Goal: Task Accomplishment & Management: Manage account settings

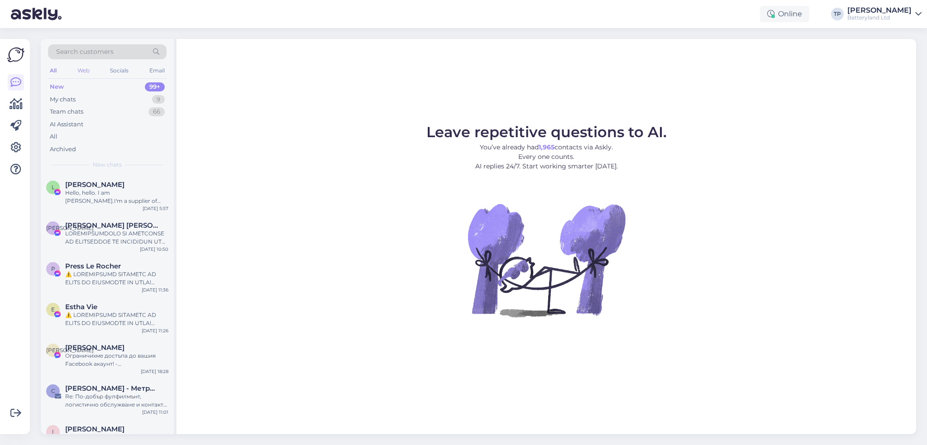
click at [82, 66] on div "Web" at bounding box center [84, 71] width 16 height 12
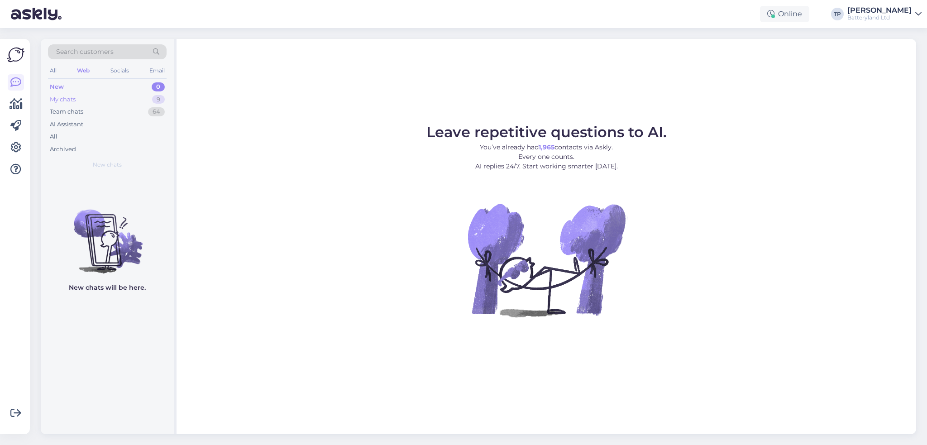
click at [88, 99] on div "My chats 9" at bounding box center [107, 99] width 119 height 13
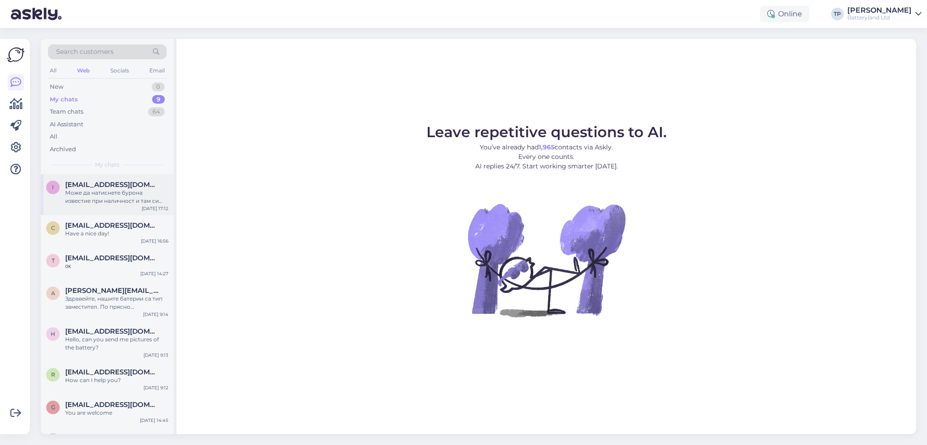
click at [107, 174] on div "i [EMAIL_ADDRESS][DOMAIN_NAME] Може да натиснете бурона известие при наличност …" at bounding box center [107, 194] width 133 height 41
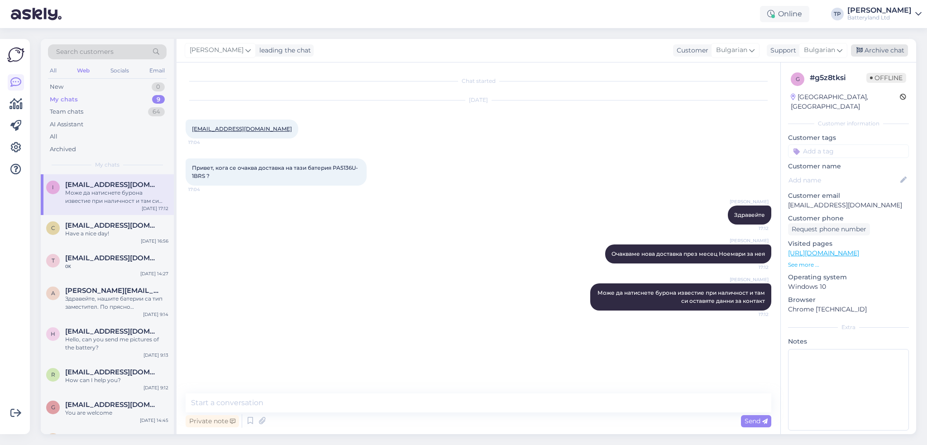
click at [872, 52] on div "Archive chat" at bounding box center [879, 50] width 57 height 12
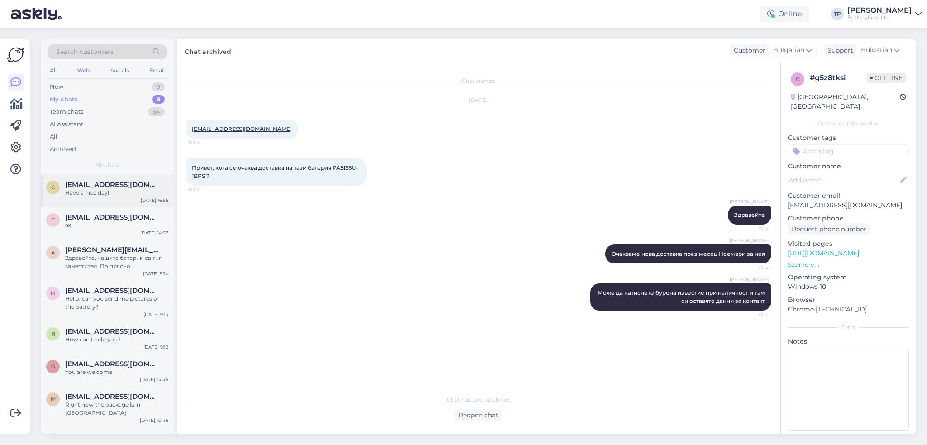
click at [128, 190] on div "Have a nice day!" at bounding box center [116, 193] width 103 height 8
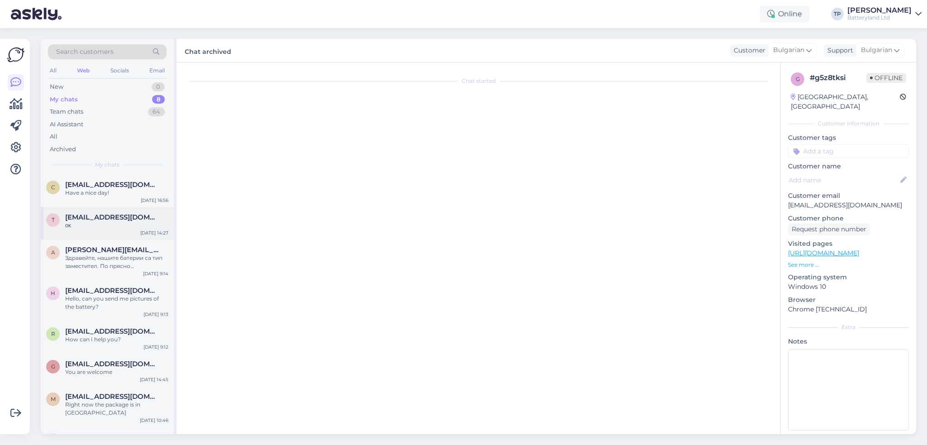
scroll to position [113, 0]
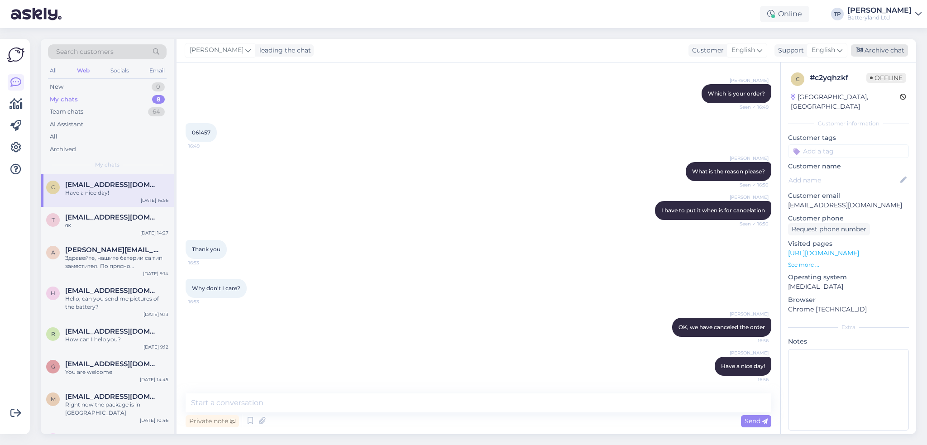
click at [883, 47] on div "Archive chat" at bounding box center [879, 50] width 57 height 12
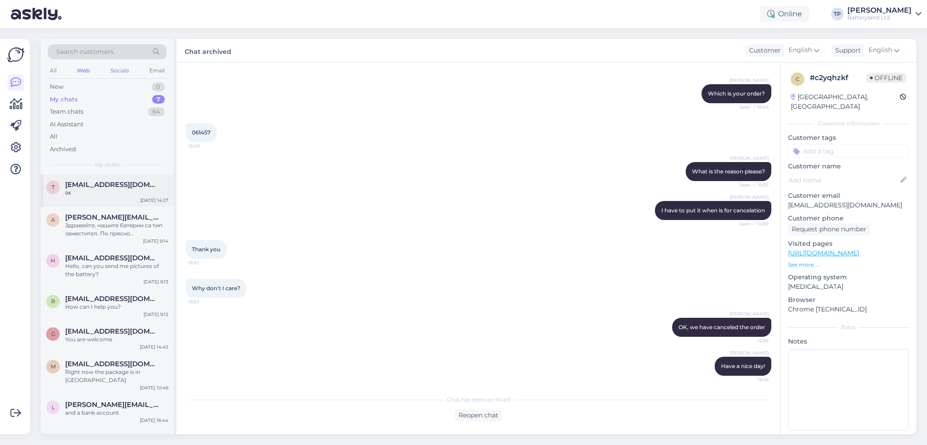
click at [86, 199] on div "t [EMAIL_ADDRESS][DOMAIN_NAME] οκ [DATE] 14:27" at bounding box center [107, 190] width 133 height 33
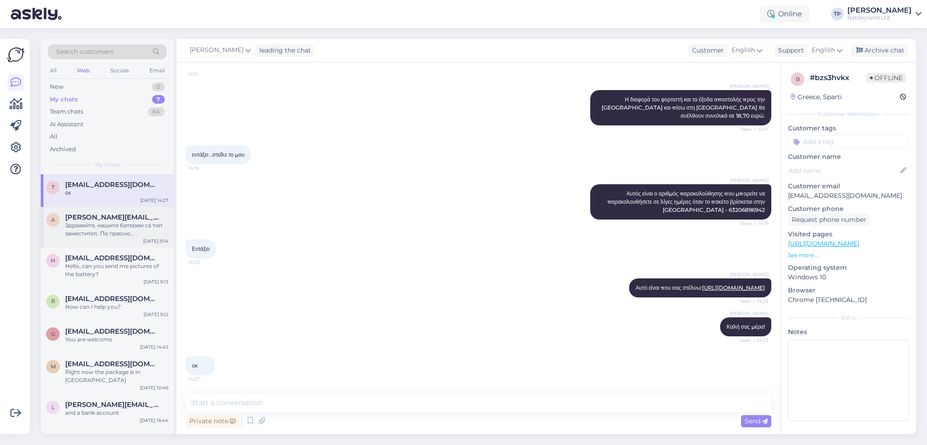
click at [86, 213] on span "[PERSON_NAME][EMAIL_ADDRESS][DOMAIN_NAME]" at bounding box center [112, 217] width 94 height 8
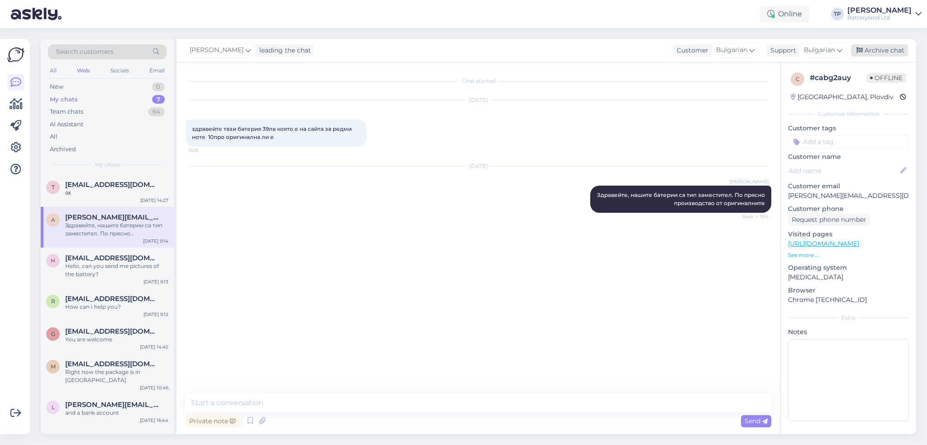
click at [893, 48] on div "Archive chat" at bounding box center [879, 50] width 57 height 12
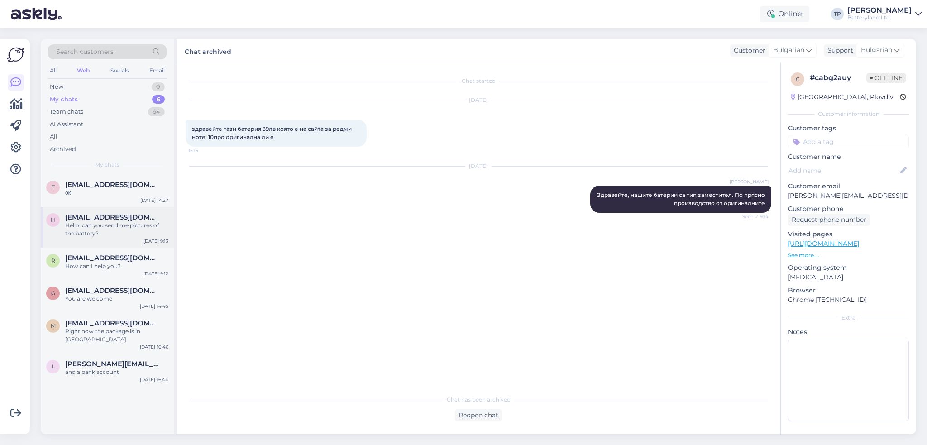
click at [124, 229] on div "Hello, can you send me pictures of the battery?" at bounding box center [116, 229] width 103 height 16
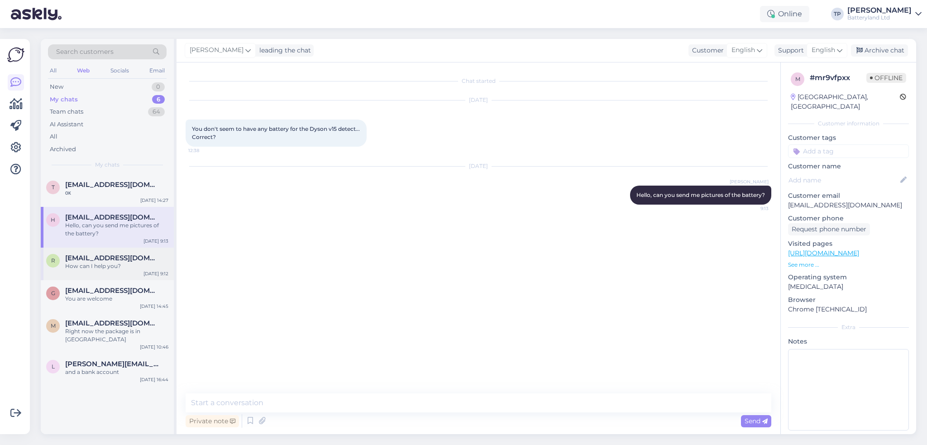
click at [125, 248] on div "r [EMAIL_ADDRESS][DOMAIN_NAME] How can I help you? [DATE] 9:12" at bounding box center [107, 264] width 133 height 33
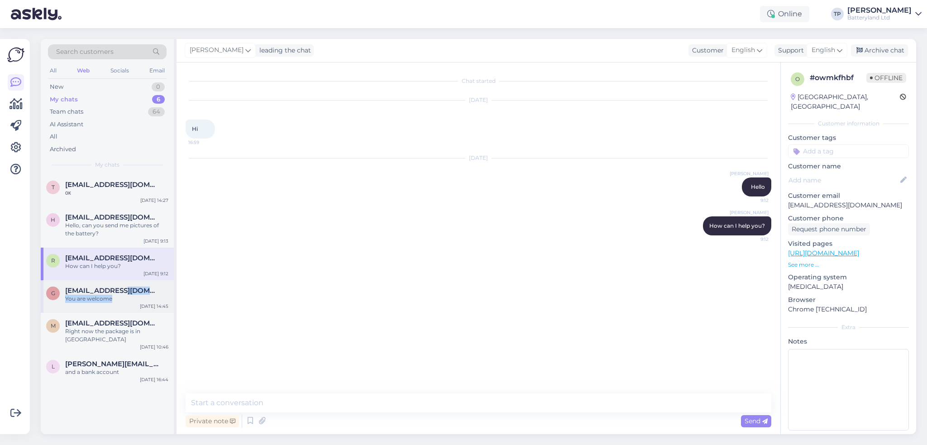
click at [123, 296] on div "[EMAIL_ADDRESS][DOMAIN_NAME] You are welcome" at bounding box center [116, 295] width 103 height 16
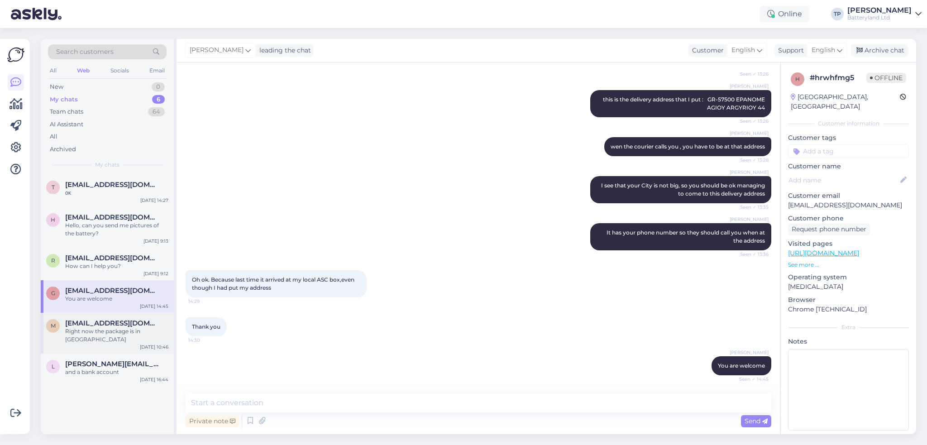
click at [119, 322] on span "[EMAIL_ADDRESS][DOMAIN_NAME]" at bounding box center [112, 323] width 94 height 8
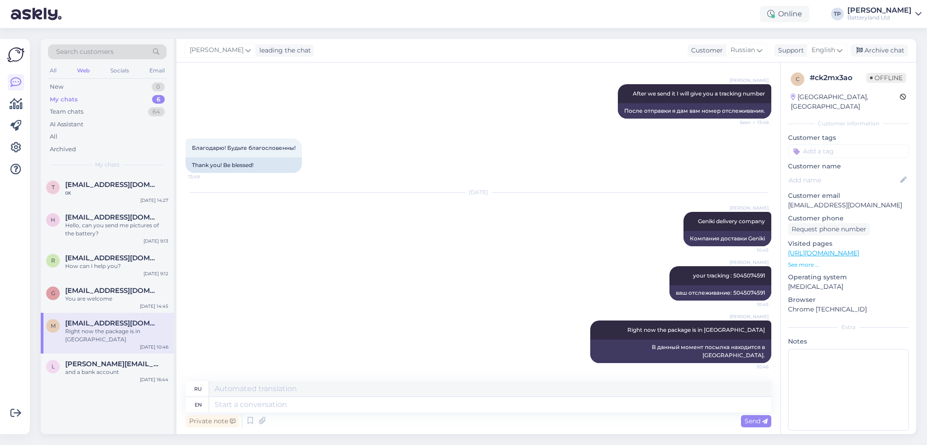
scroll to position [1999, 0]
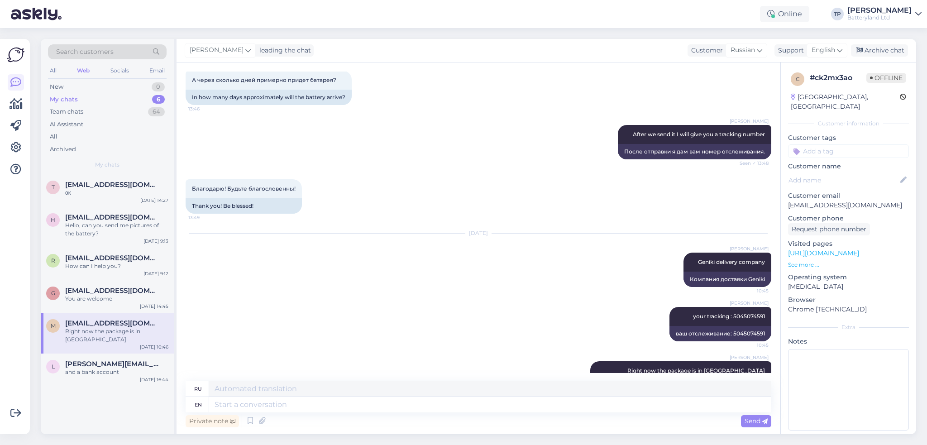
click at [112, 342] on div "m [EMAIL_ADDRESS][DOMAIN_NAME] Right now the package is in [GEOGRAPHIC_DATA] [D…" at bounding box center [107, 333] width 133 height 41
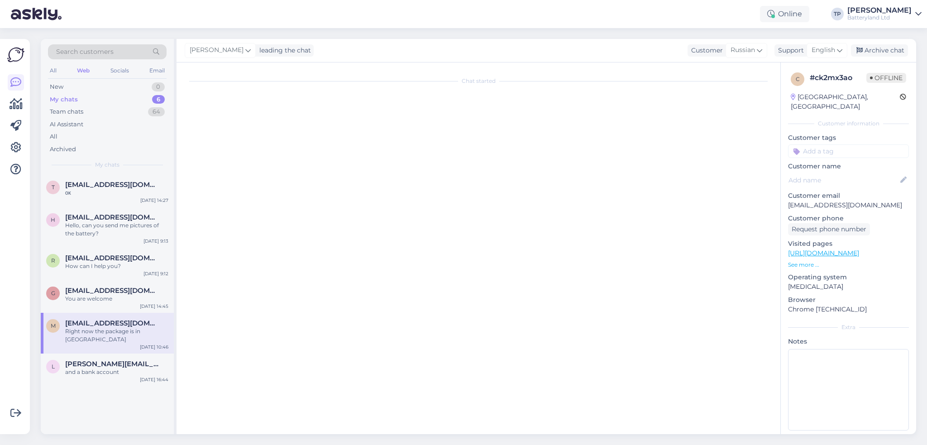
scroll to position [0, 0]
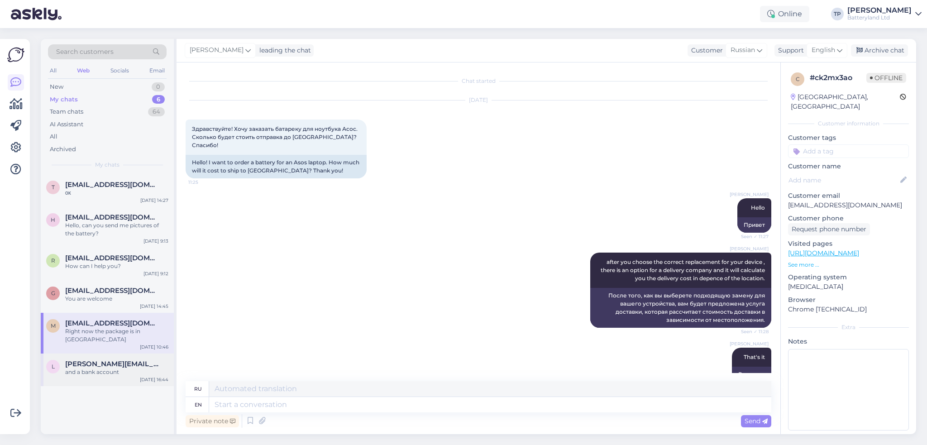
click at [101, 360] on span "[PERSON_NAME][EMAIL_ADDRESS][DOMAIN_NAME]" at bounding box center [112, 364] width 94 height 8
